Goal: Check status: Check status

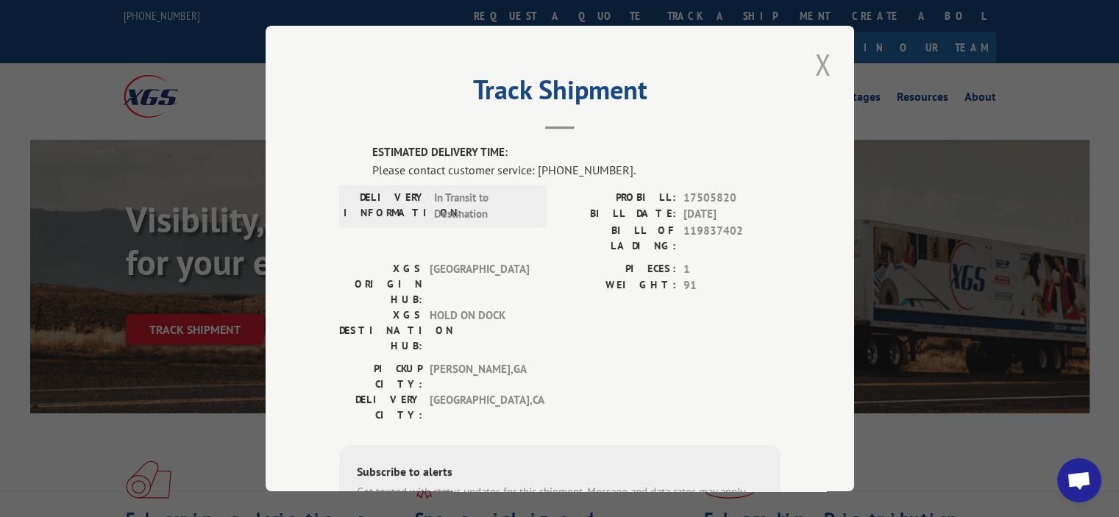
click at [813, 74] on button "Close modal" at bounding box center [823, 64] width 25 height 40
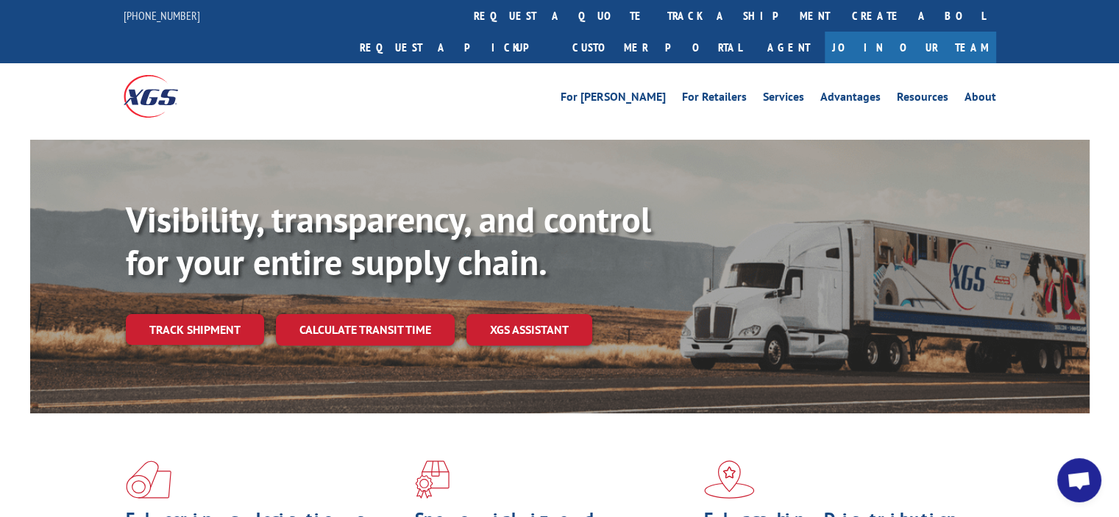
click at [188, 314] on link "Track shipment" at bounding box center [195, 329] width 138 height 31
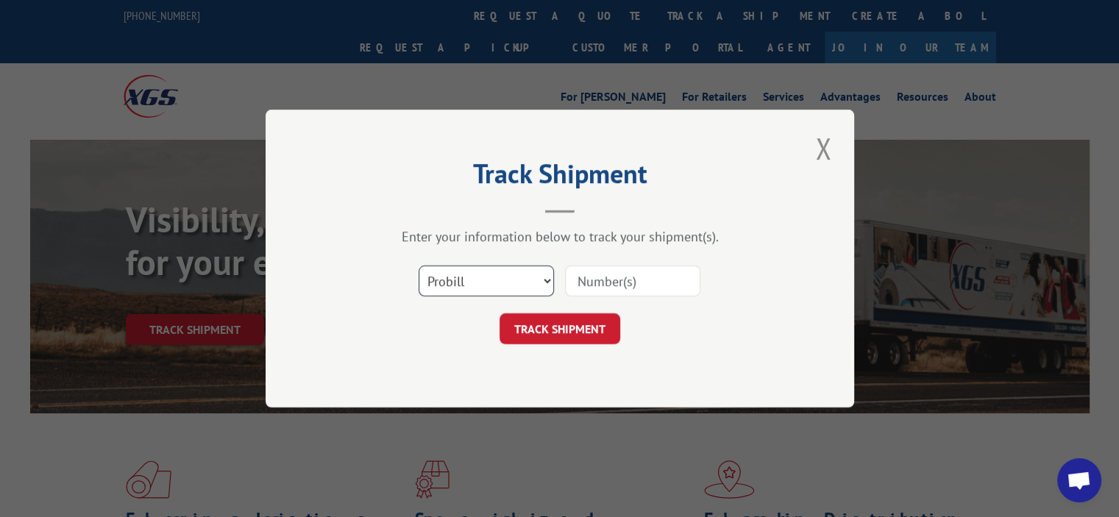
click at [540, 273] on select "Select category... Probill BOL PO" at bounding box center [486, 281] width 135 height 31
select select "bol"
click at [419, 266] on select "Select category... Probill BOL PO" at bounding box center [486, 281] width 135 height 31
drag, startPoint x: 690, startPoint y: 269, endPoint x: 672, endPoint y: 277, distance: 19.8
click at [689, 271] on input at bounding box center [632, 281] width 135 height 31
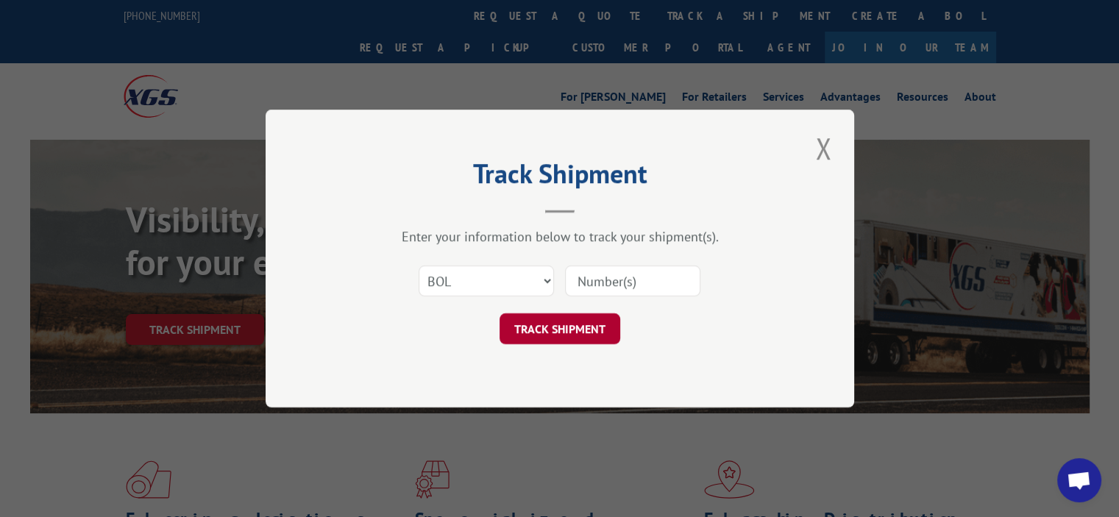
paste input "361861"
type input "361861"
click at [565, 325] on button "TRACK SHIPMENT" at bounding box center [560, 328] width 121 height 31
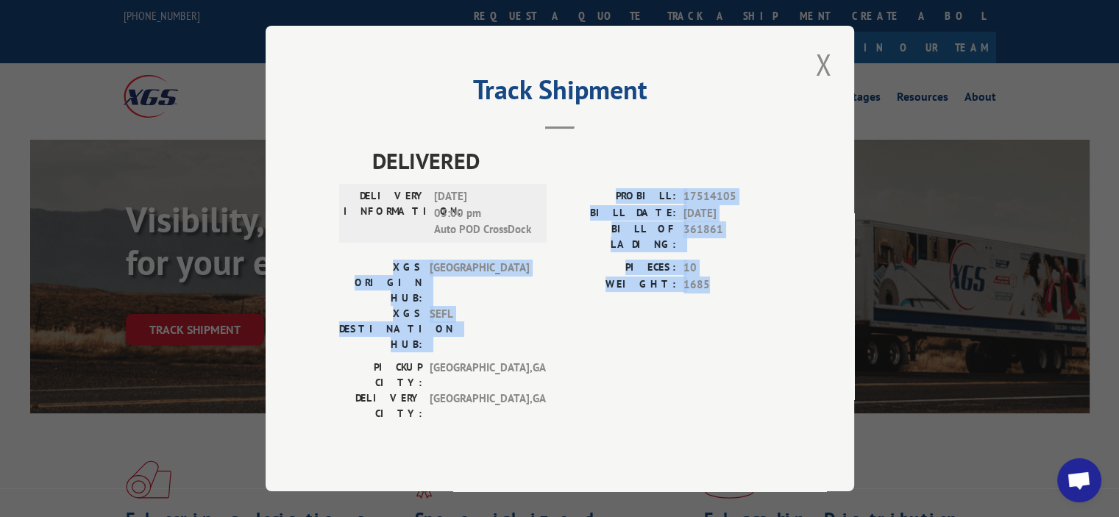
drag, startPoint x: 630, startPoint y: 199, endPoint x: 764, endPoint y: 301, distance: 168.1
click at [764, 301] on div "DELIVERED DELIVERY INFORMATION: [DATE] 03:00 pm Auto POD CrossDock PROBILL: 175…" at bounding box center [560, 286] width 442 height 285
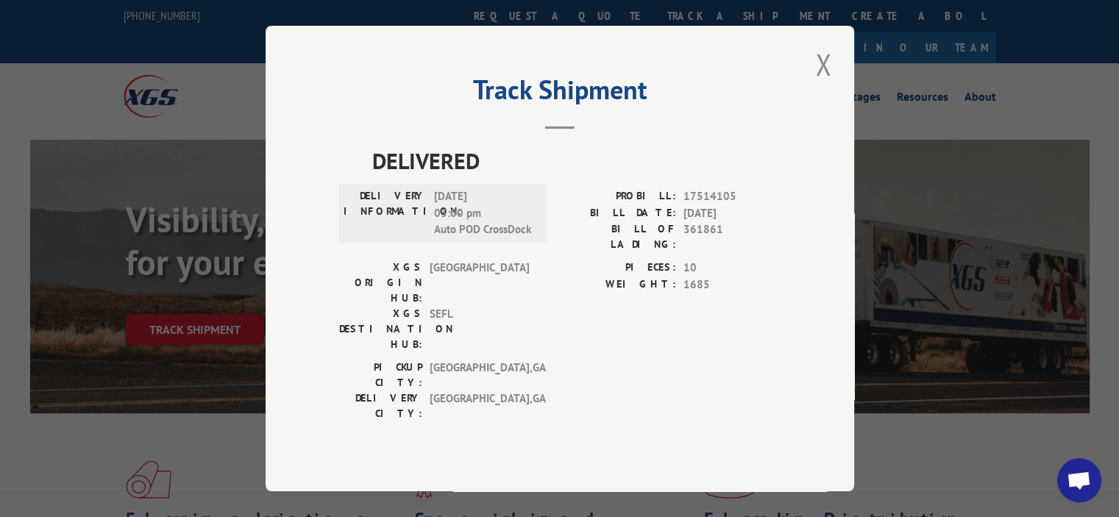
click at [442, 360] on span "[GEOGRAPHIC_DATA] , [GEOGRAPHIC_DATA]" at bounding box center [479, 375] width 99 height 31
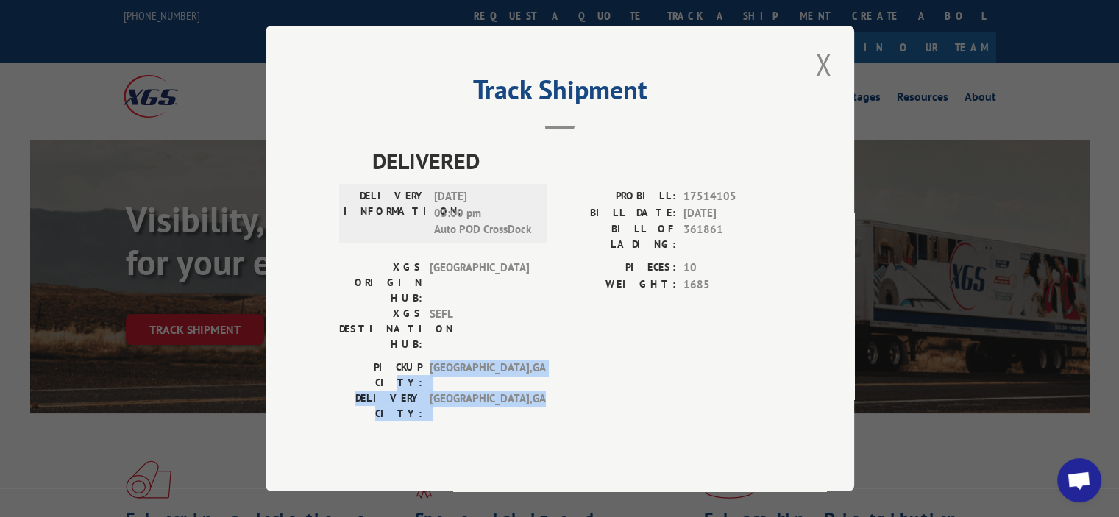
drag, startPoint x: 408, startPoint y: 330, endPoint x: 603, endPoint y: 357, distance: 197.5
click at [603, 360] on div "[GEOGRAPHIC_DATA]: [GEOGRAPHIC_DATA] , [GEOGRAPHIC_DATA]: [GEOGRAPHIC_DATA] , […" at bounding box center [560, 394] width 442 height 69
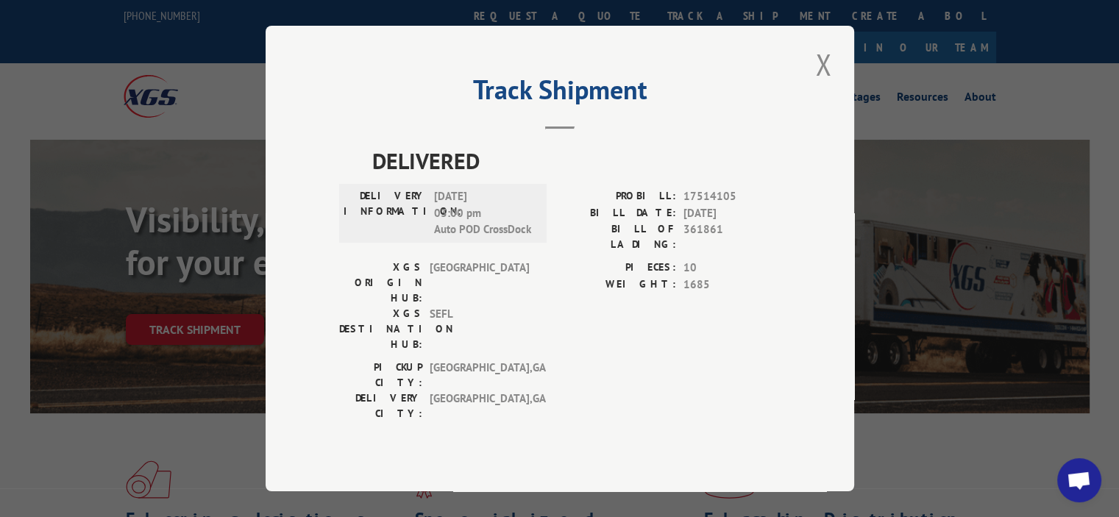
click at [728, 205] on span "17514105" at bounding box center [732, 196] width 97 height 17
drag, startPoint x: 728, startPoint y: 217, endPoint x: 634, endPoint y: 232, distance: 95.3
click at [634, 222] on label "BILL DATE:" at bounding box center [618, 213] width 116 height 17
click at [499, 236] on span "[DATE] 03:00 pm Auto POD CrossDock" at bounding box center [483, 213] width 99 height 50
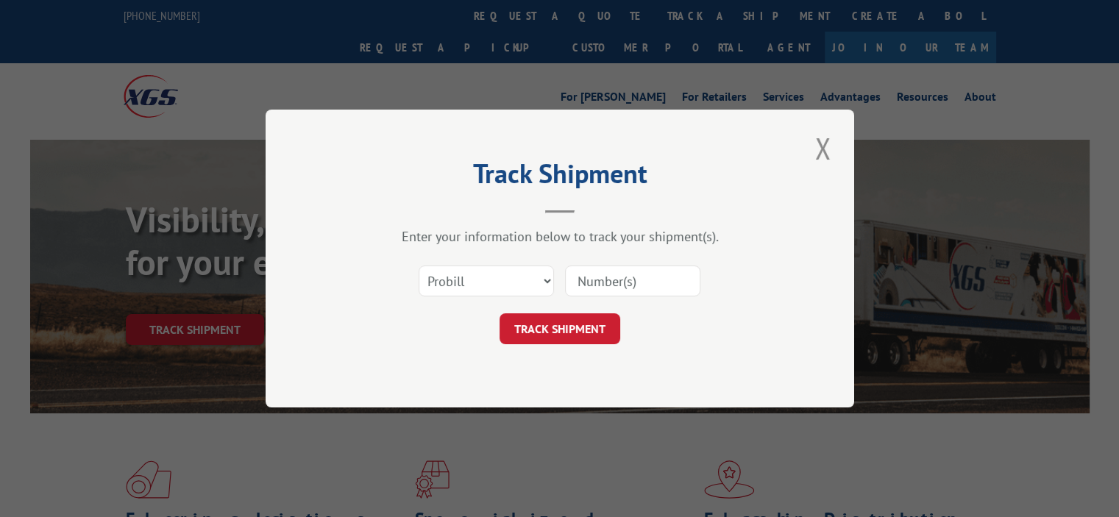
click at [598, 285] on input at bounding box center [632, 281] width 135 height 31
paste input "17506132"
type input "17506132"
click at [557, 322] on button "TRACK SHIPMENT" at bounding box center [560, 328] width 121 height 31
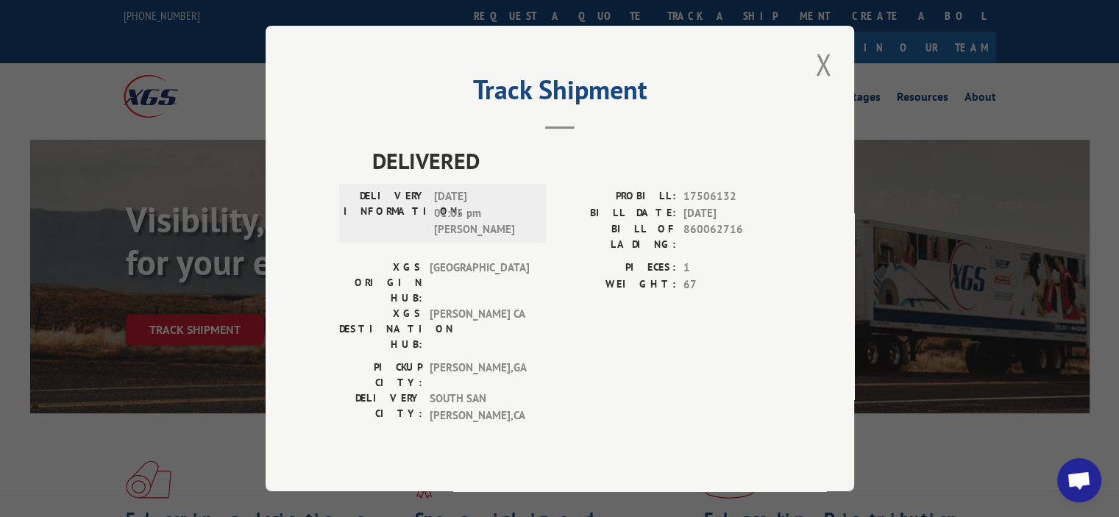
click at [500, 260] on div "DELIVERY INFORMATION: 08/08/2025 01:05 pm Tracy Langell" at bounding box center [443, 223] width 208 height 71
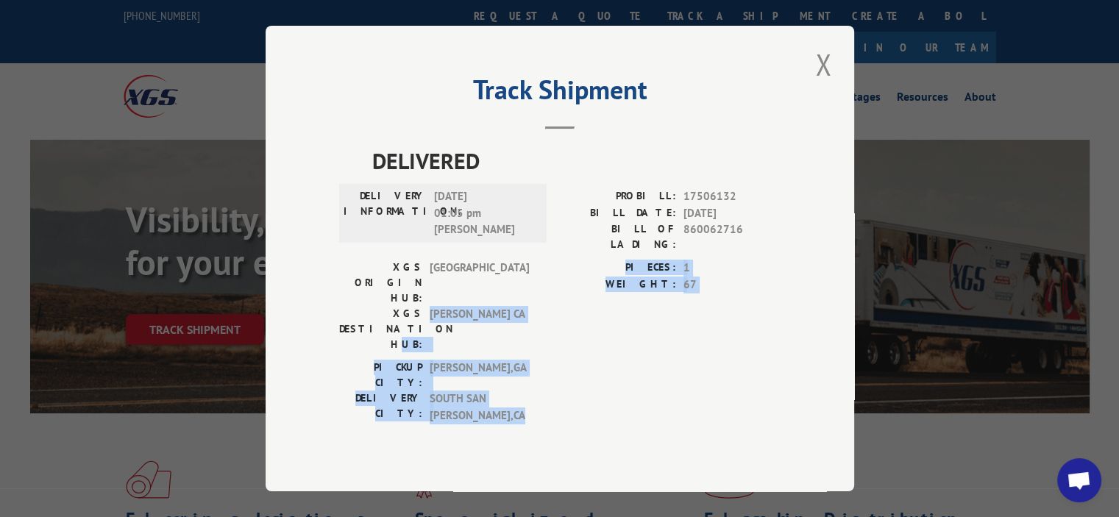
drag, startPoint x: 408, startPoint y: 309, endPoint x: 595, endPoint y: 352, distance: 191.7
click at [595, 352] on div "DELIVERED DELIVERY INFORMATION: 08/08/2025 01:05 pm Tracy Langell PROBILL: 1750…" at bounding box center [560, 287] width 442 height 287
click at [594, 360] on div "PICKUP CITY: CALHOUN , GA DELIVERY CITY: SOUTH SAN FRANCISC , CA" at bounding box center [560, 395] width 442 height 71
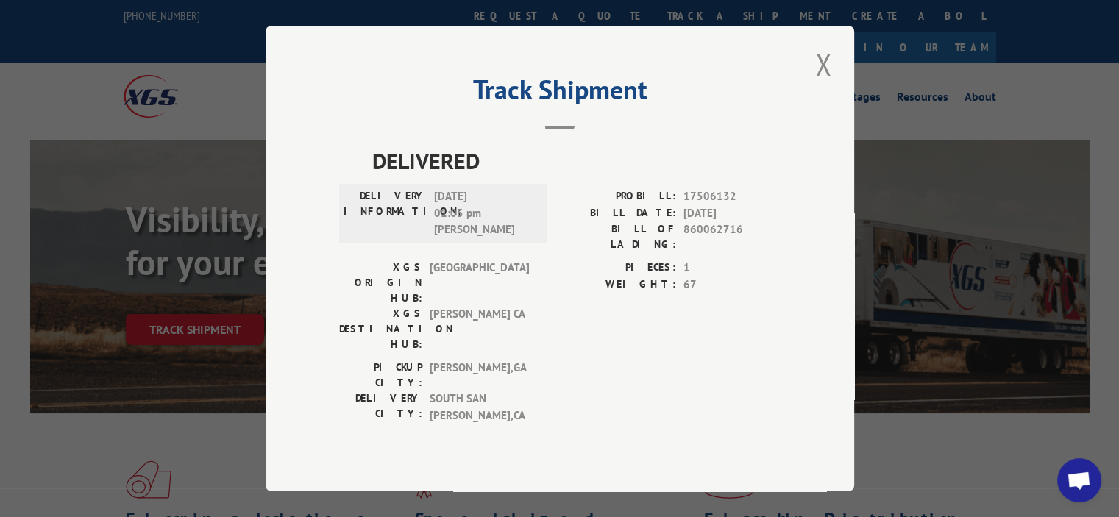
click at [474, 197] on div "DELIVERY INFORMATION: 08/08/2025 01:05 pm Tracy Langell" at bounding box center [443, 213] width 208 height 59
click at [815, 79] on button "Close modal" at bounding box center [823, 64] width 25 height 40
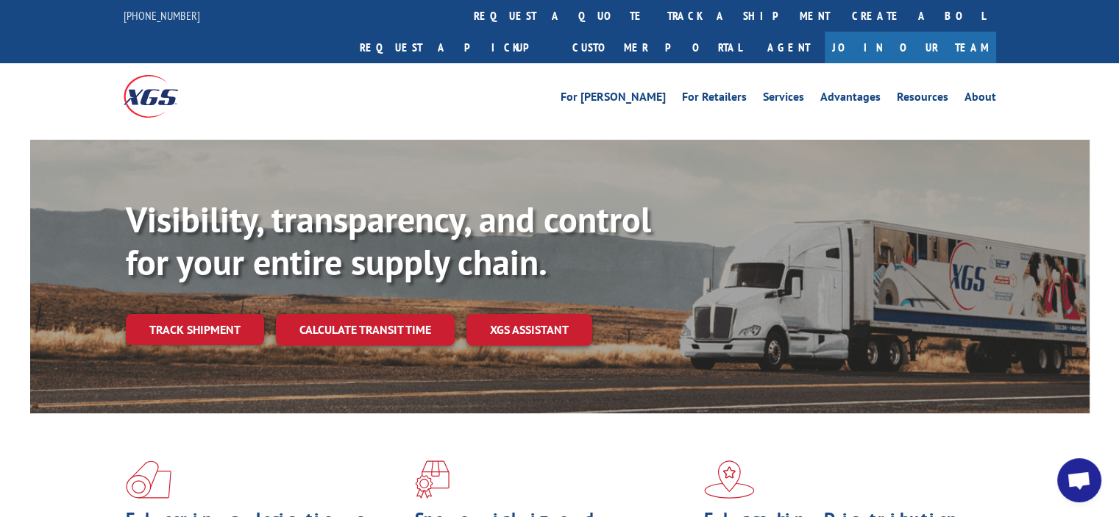
click at [224, 314] on link "Track shipment" at bounding box center [195, 329] width 138 height 31
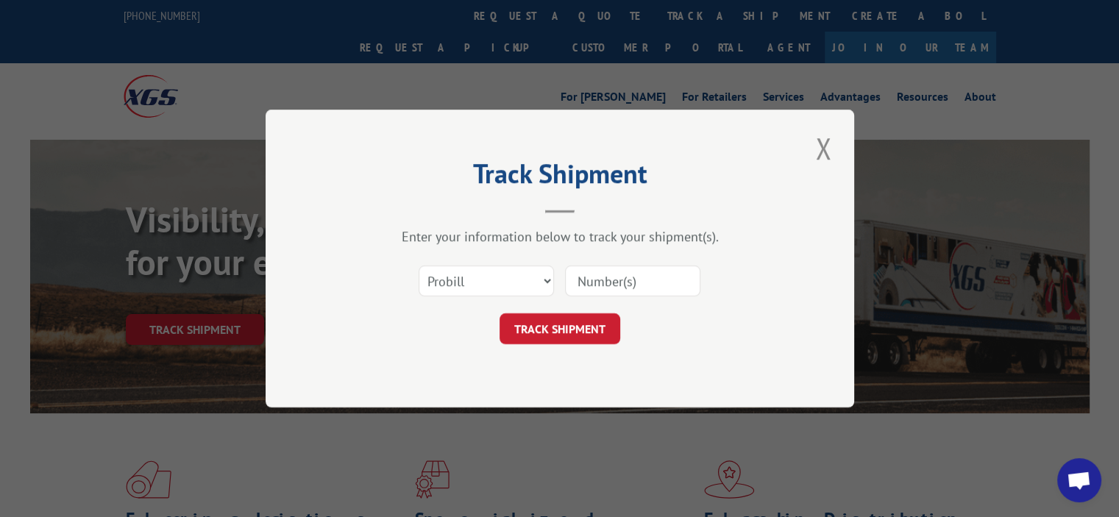
paste input "17506214"
type input "17506214"
click at [596, 305] on form "Select category... Probill BOL PO 17506214 TRACK SHIPMENT" at bounding box center [560, 301] width 442 height 88
click at [584, 332] on button "TRACK SHIPMENT" at bounding box center [560, 328] width 121 height 31
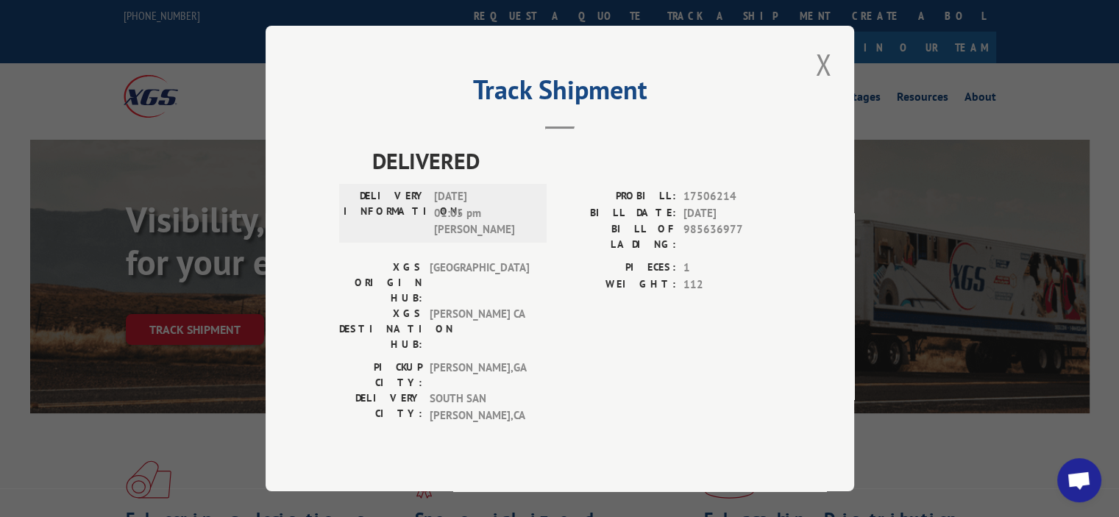
click at [492, 238] on span "08/08/2025 01:05 pm Tracy Langell" at bounding box center [483, 213] width 99 height 50
click at [824, 81] on button "Close modal" at bounding box center [823, 64] width 25 height 40
